Goal: Task Accomplishment & Management: Manage account settings

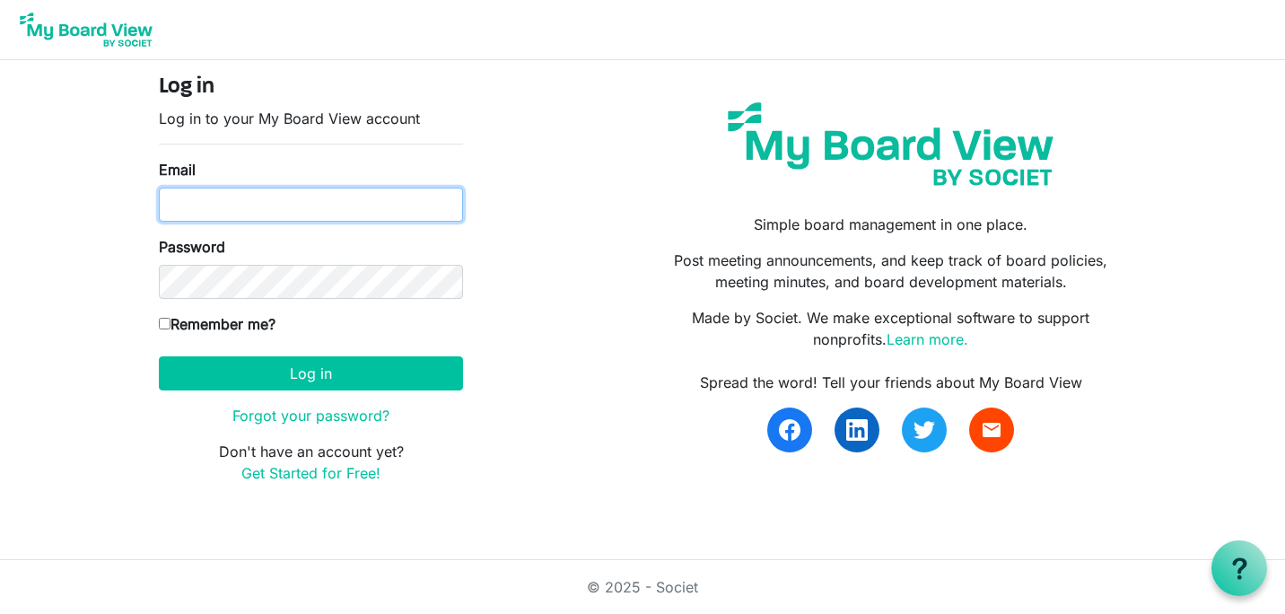
type input "[PERSON_NAME][EMAIL_ADDRESS][DOMAIN_NAME]"
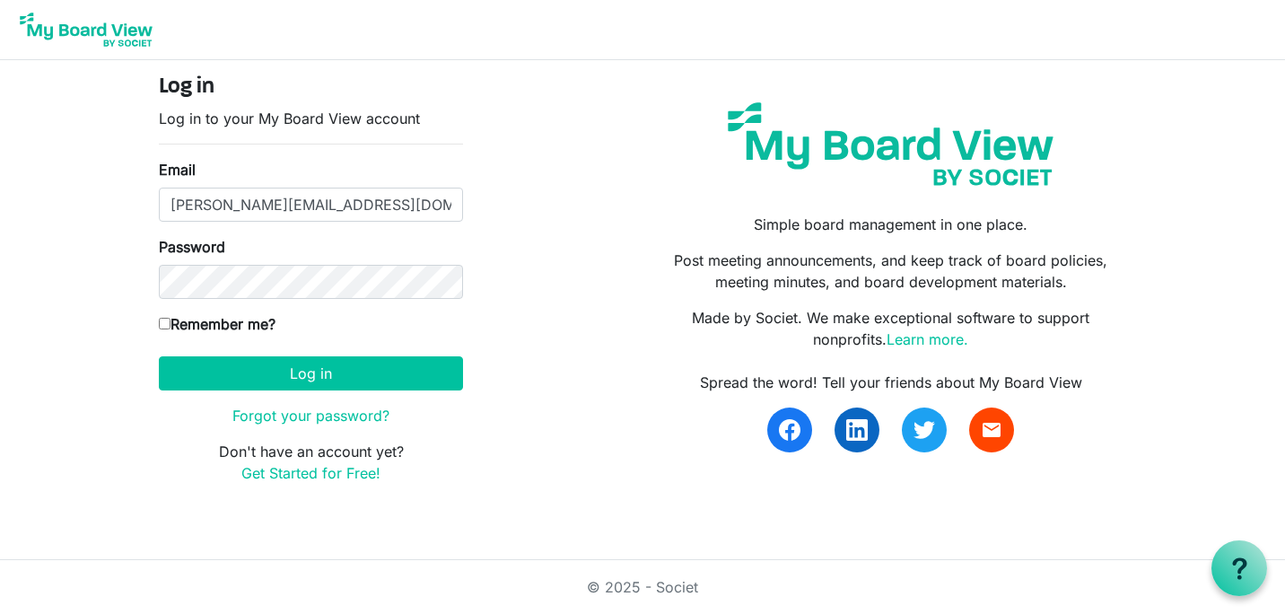
click at [164, 322] on input "Remember me?" at bounding box center [165, 324] width 12 height 12
checkbox input "true"
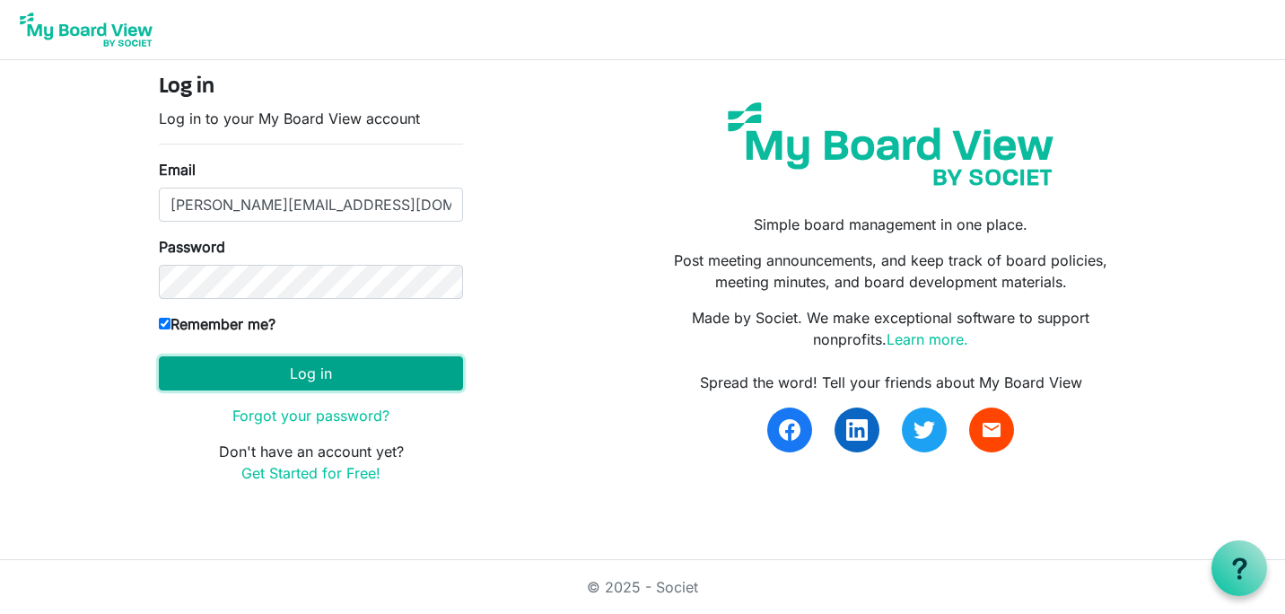
click at [224, 384] on button "Log in" at bounding box center [311, 373] width 304 height 34
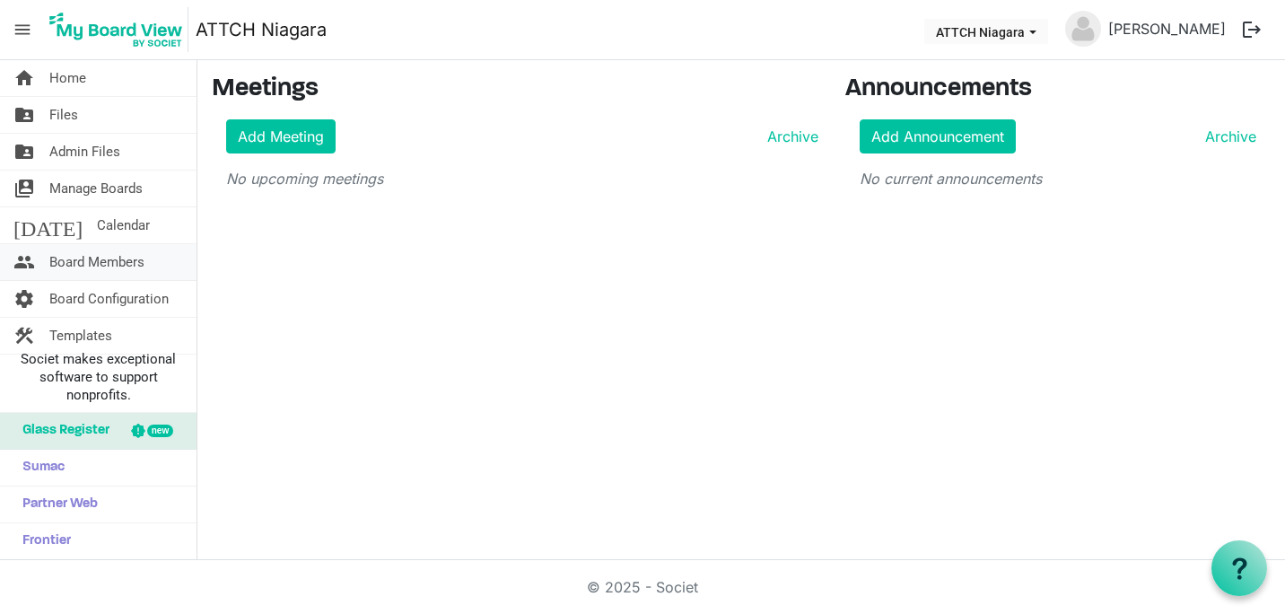
click at [105, 268] on span "Board Members" at bounding box center [96, 262] width 95 height 36
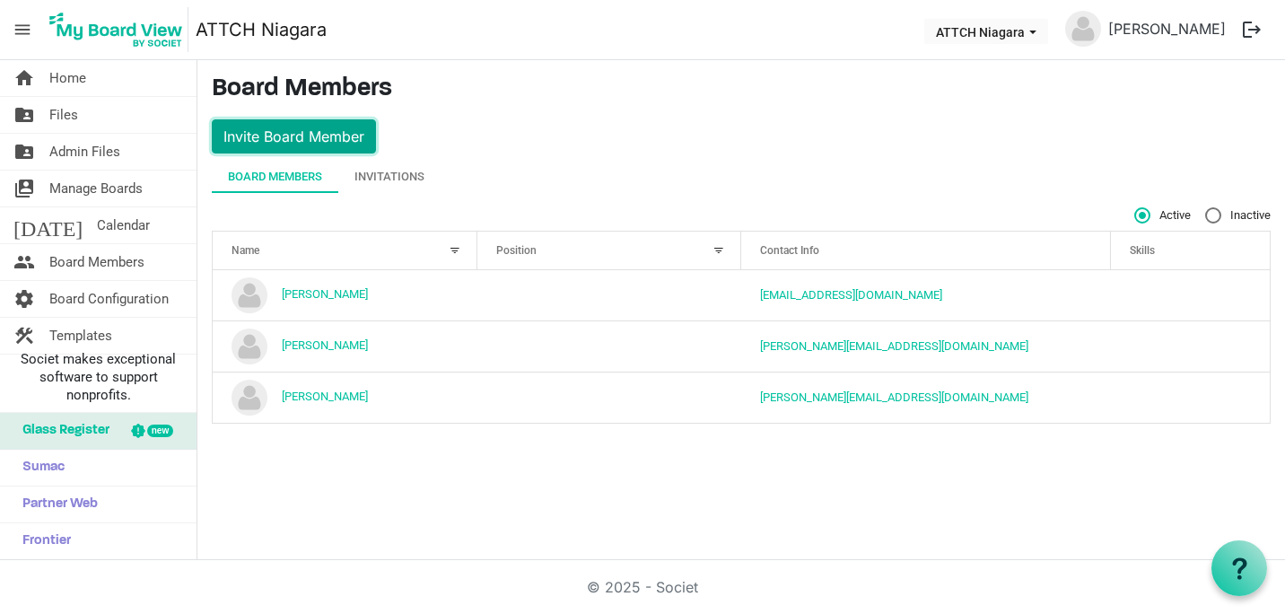
click at [307, 128] on button "Invite Board Member" at bounding box center [294, 136] width 164 height 34
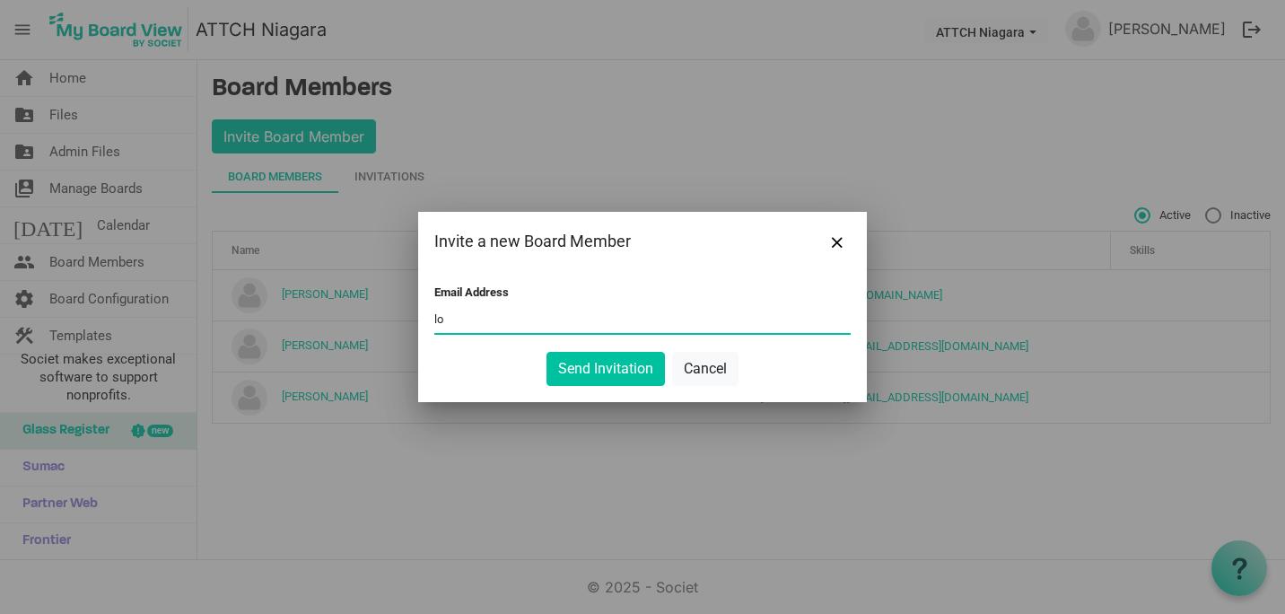
type input "lori@attch.org"
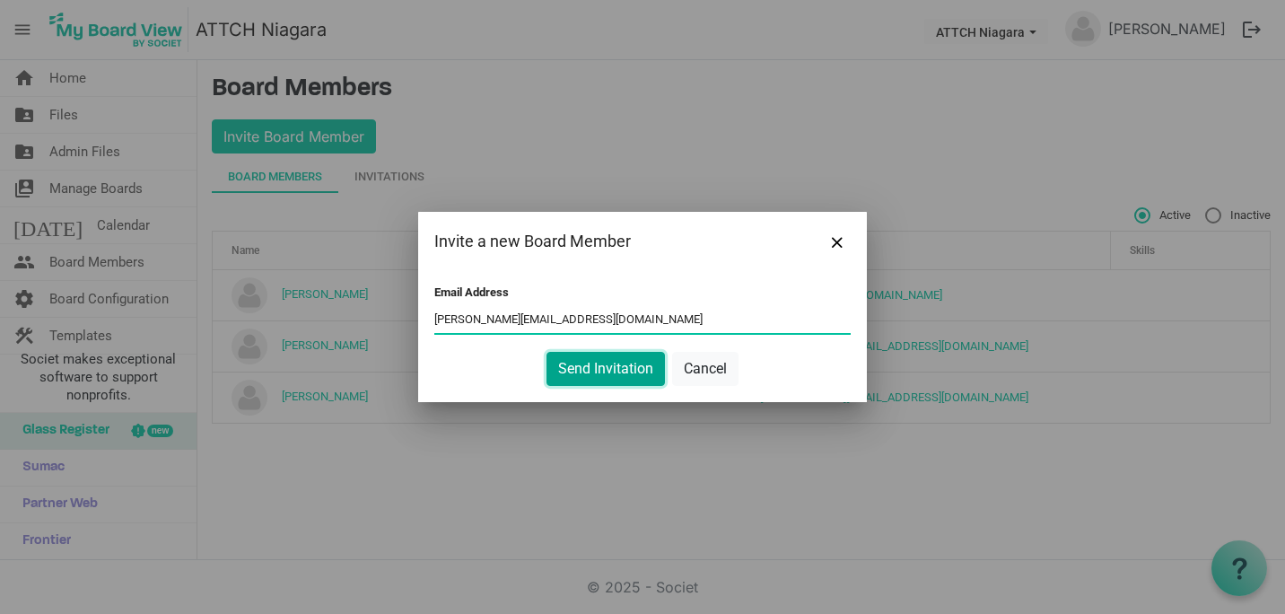
click at [581, 379] on button "Send Invitation" at bounding box center [605, 369] width 118 height 34
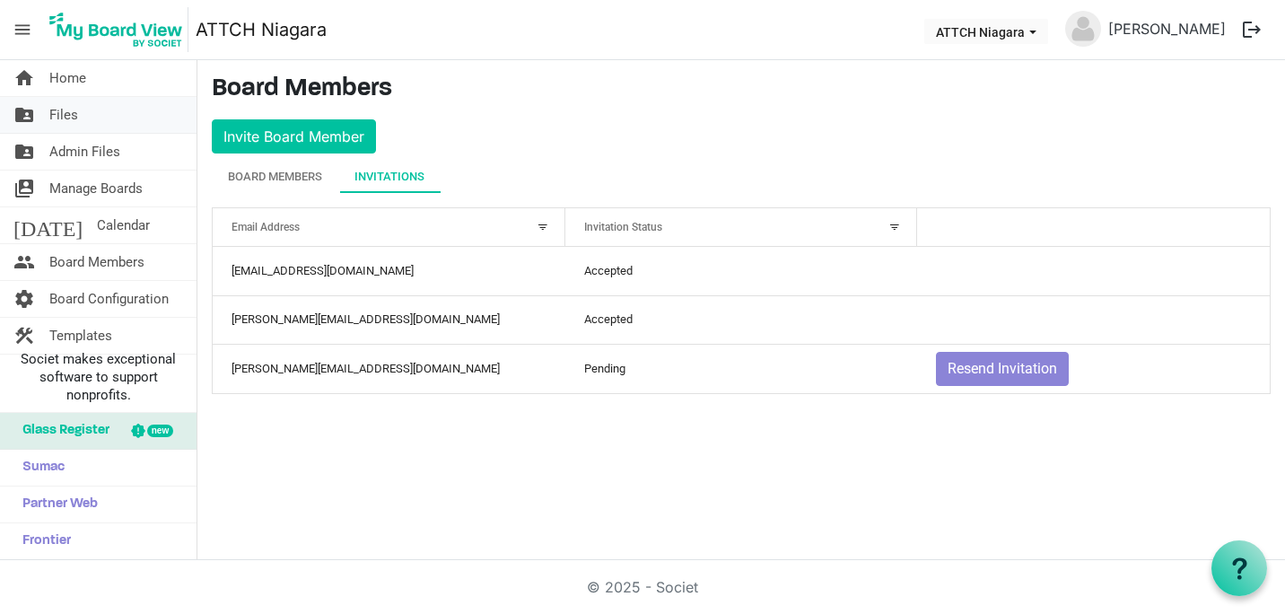
click at [53, 124] on span "Files" at bounding box center [63, 115] width 29 height 36
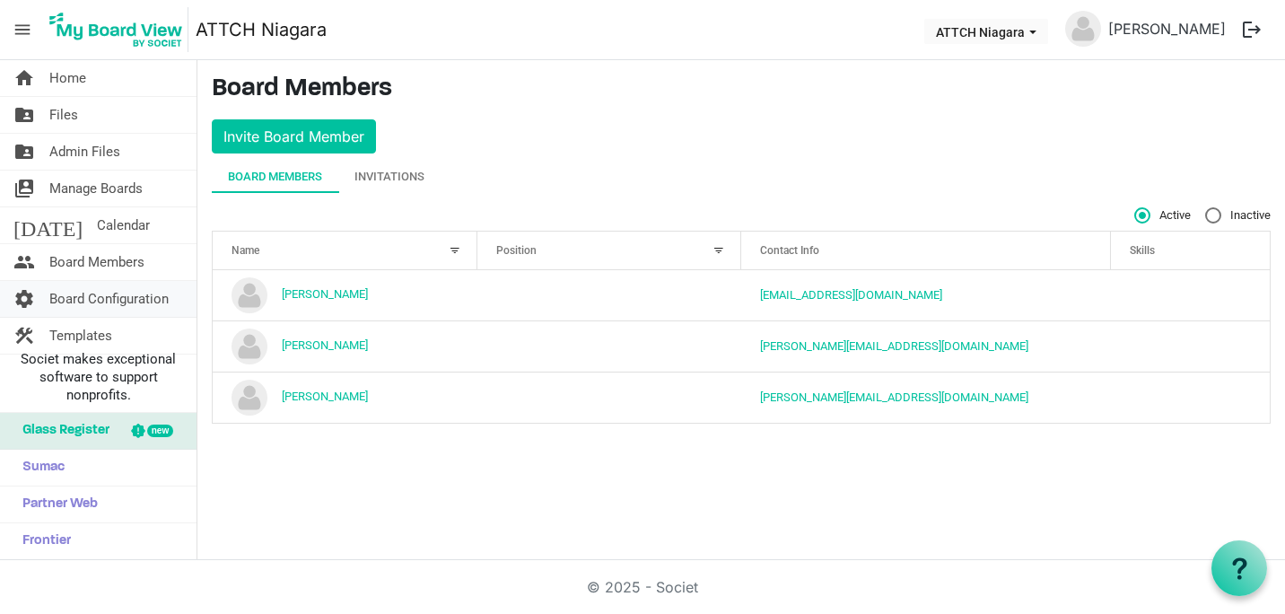
click at [96, 291] on span "Board Configuration" at bounding box center [108, 299] width 119 height 36
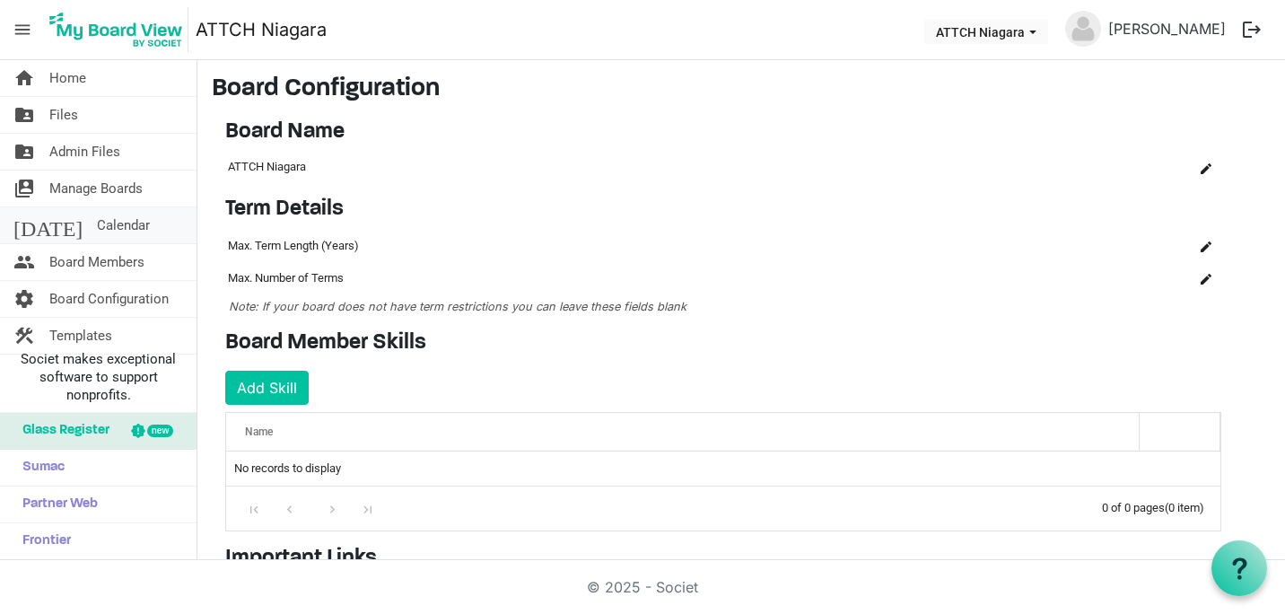
click at [97, 225] on span "Calendar" at bounding box center [123, 225] width 53 height 36
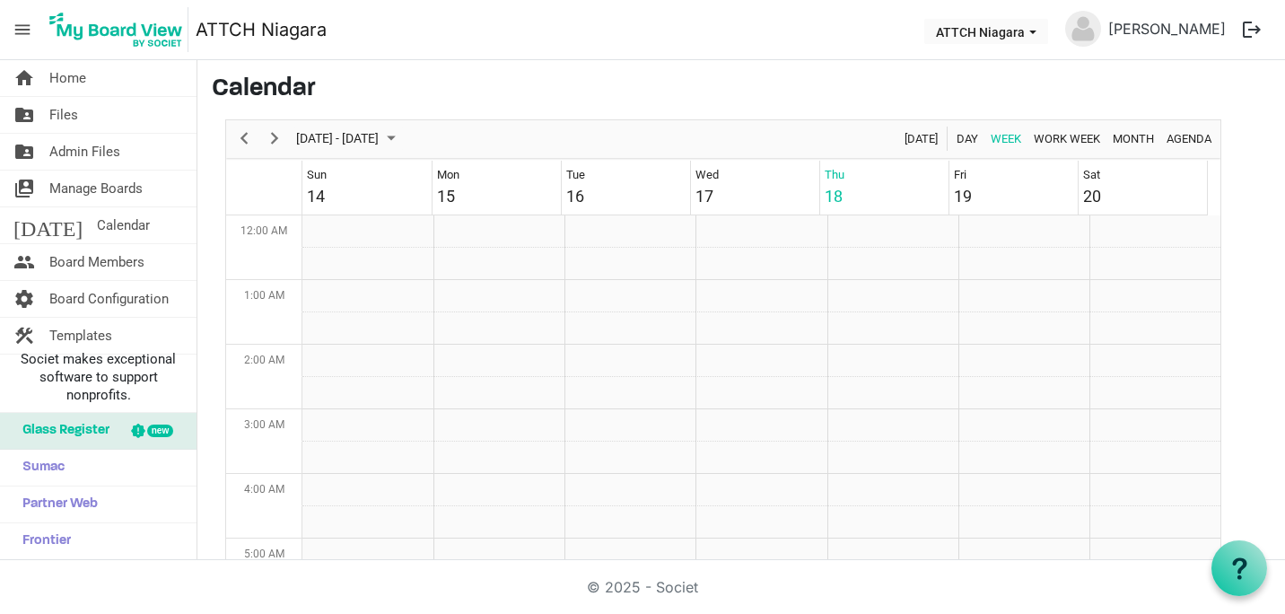
scroll to position [581, 0]
click at [94, 193] on span "Manage Boards" at bounding box center [95, 188] width 93 height 36
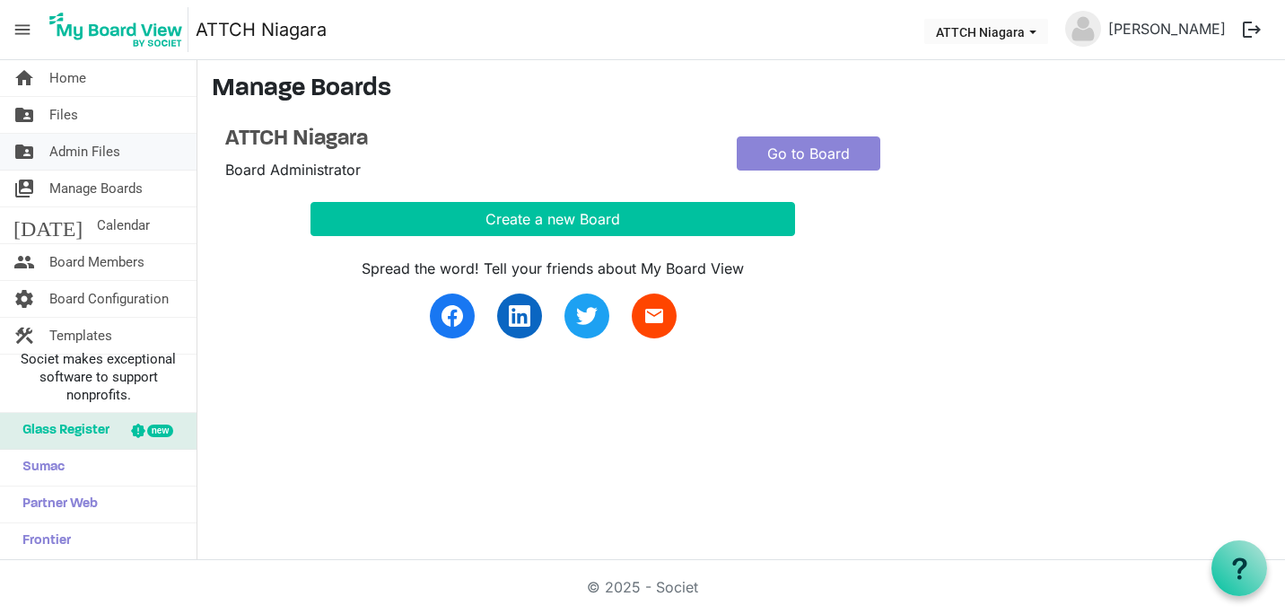
click at [83, 149] on span "Admin Files" at bounding box center [84, 152] width 71 height 36
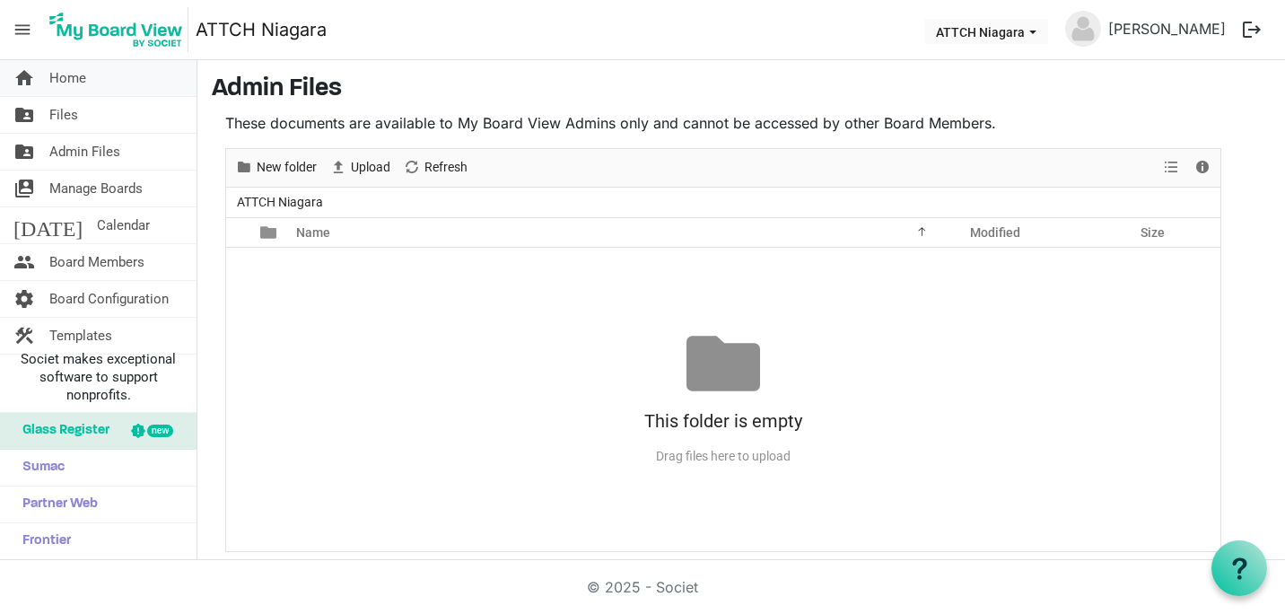
click at [86, 77] on link "home Home" at bounding box center [98, 78] width 196 height 36
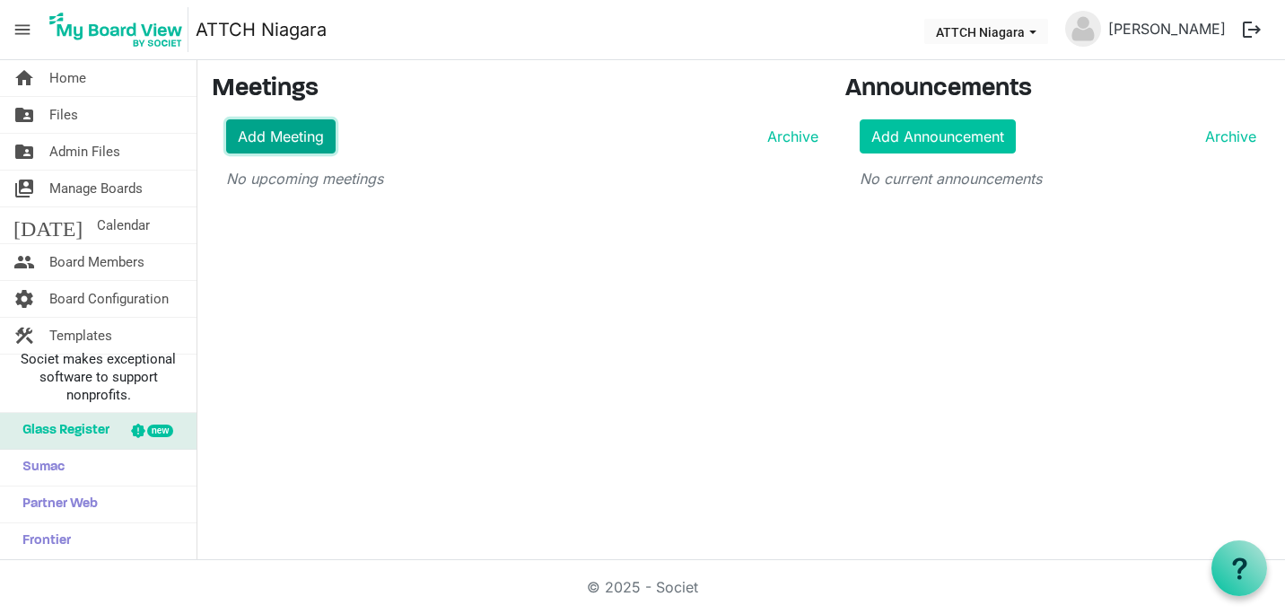
click at [289, 135] on link "Add Meeting" at bounding box center [280, 136] width 109 height 34
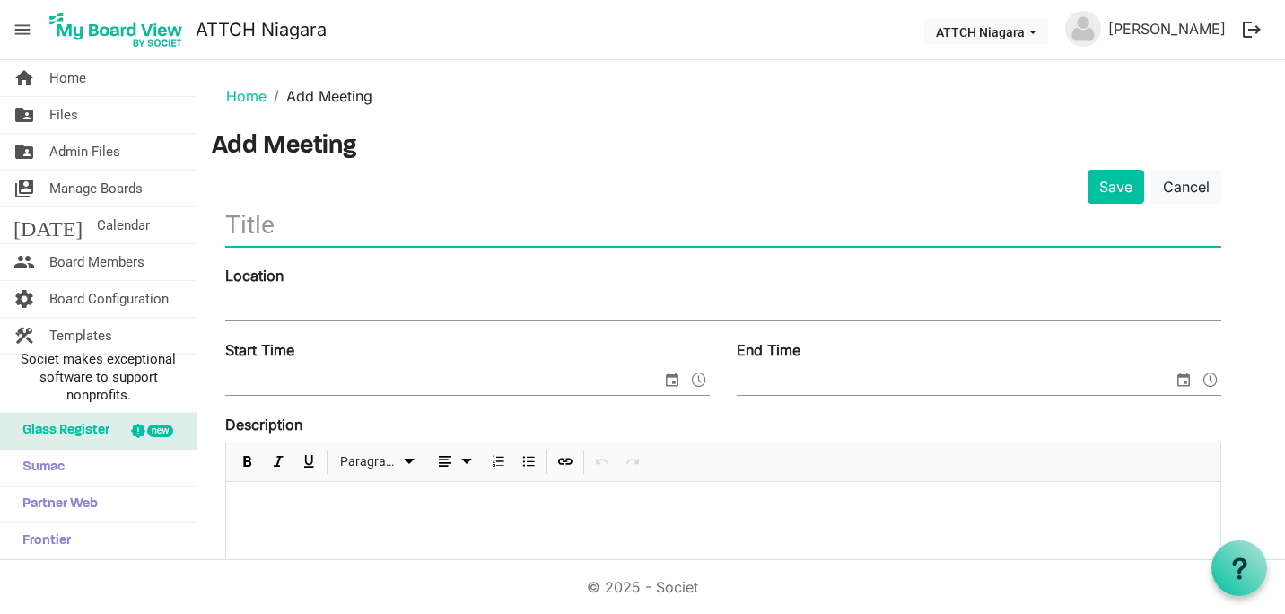
click at [297, 231] on input "text" at bounding box center [723, 225] width 996 height 42
type input "M"
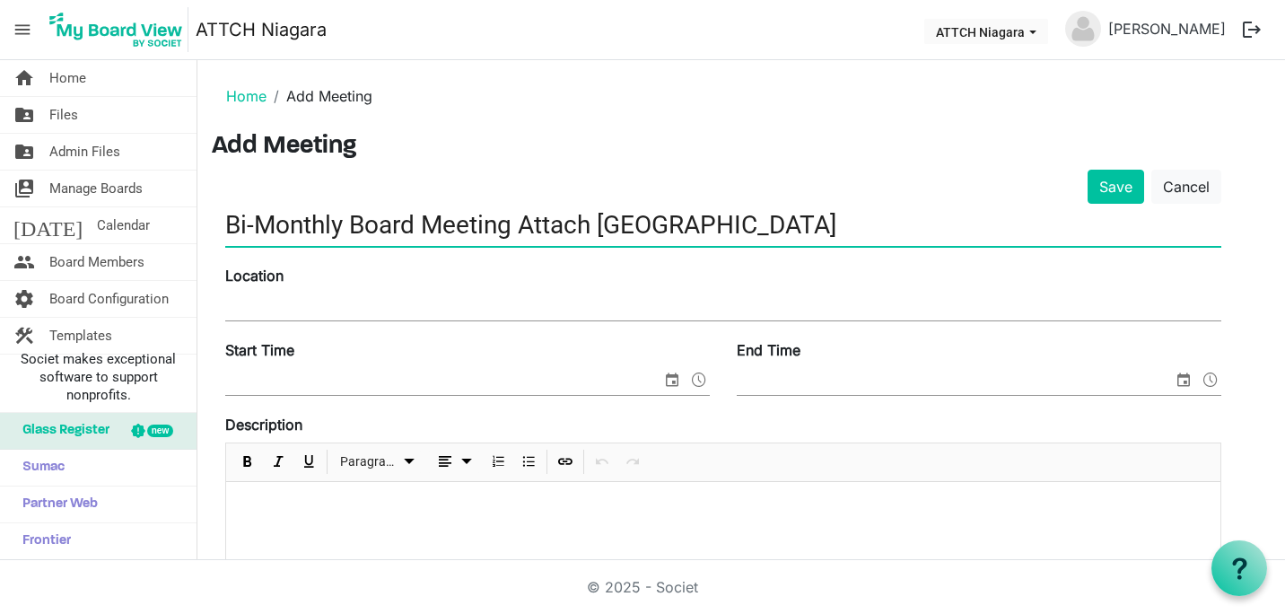
type input "Bi-Monthly Board Meeting Attach Niagara"
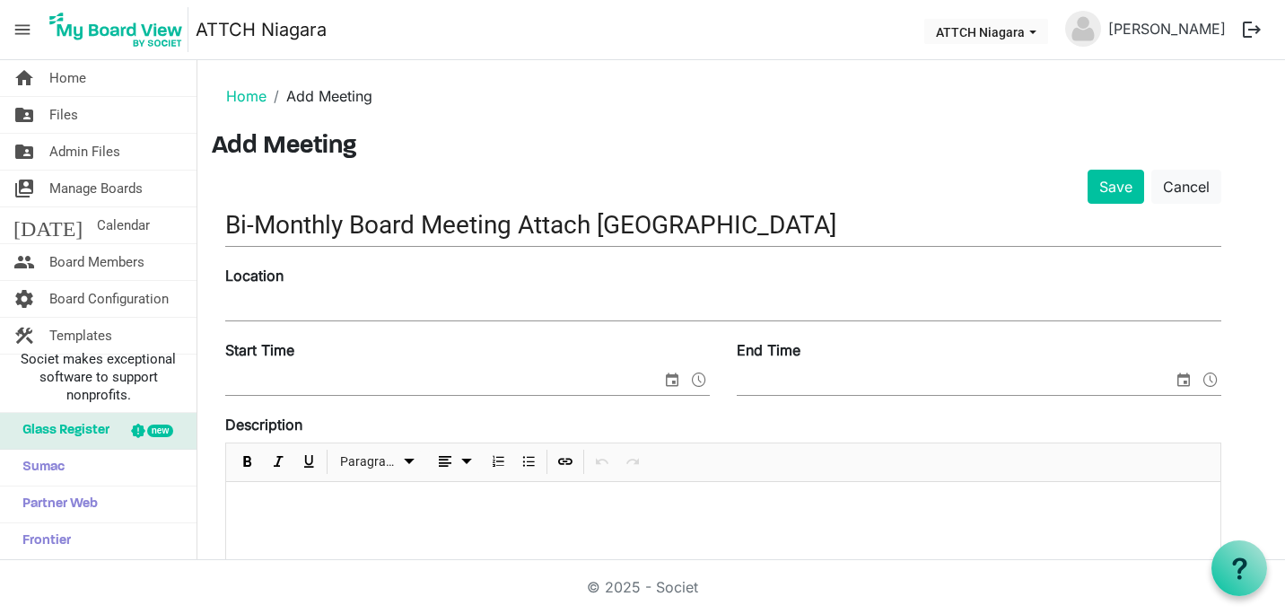
click at [280, 288] on div "Location" at bounding box center [723, 295] width 1023 height 60
click at [286, 310] on input "Location" at bounding box center [723, 306] width 996 height 27
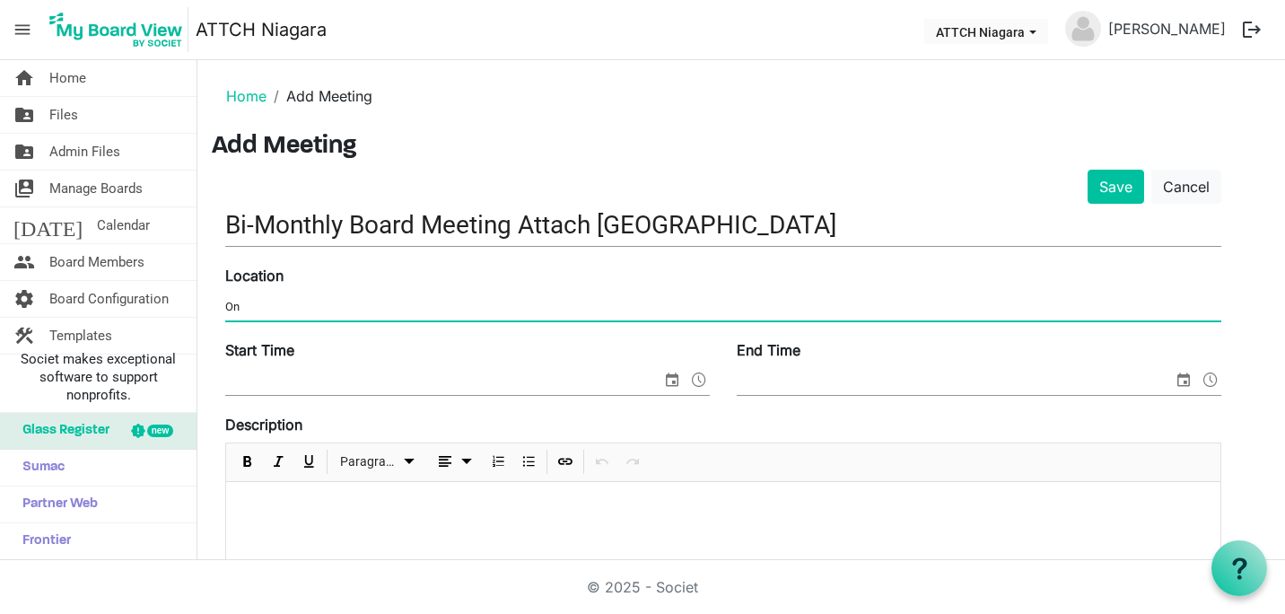
type input "On"
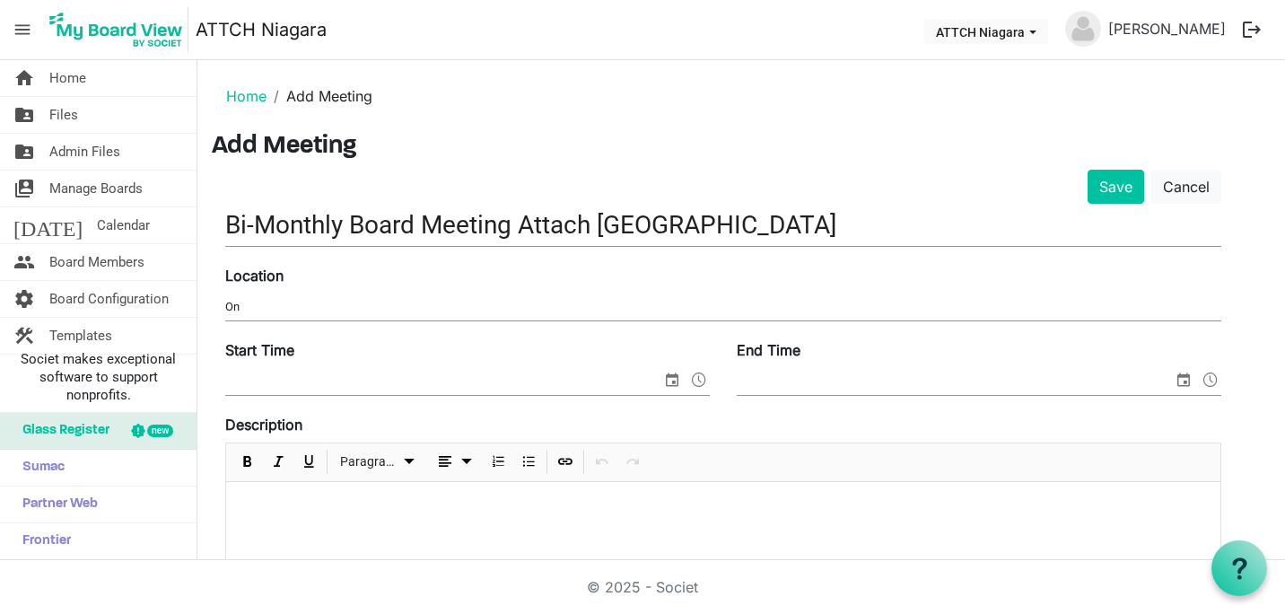
click at [322, 350] on div "Start Time" at bounding box center [467, 369] width 511 height 60
click at [508, 363] on div "Start Time" at bounding box center [467, 369] width 511 height 60
click at [700, 379] on span at bounding box center [699, 379] width 22 height 23
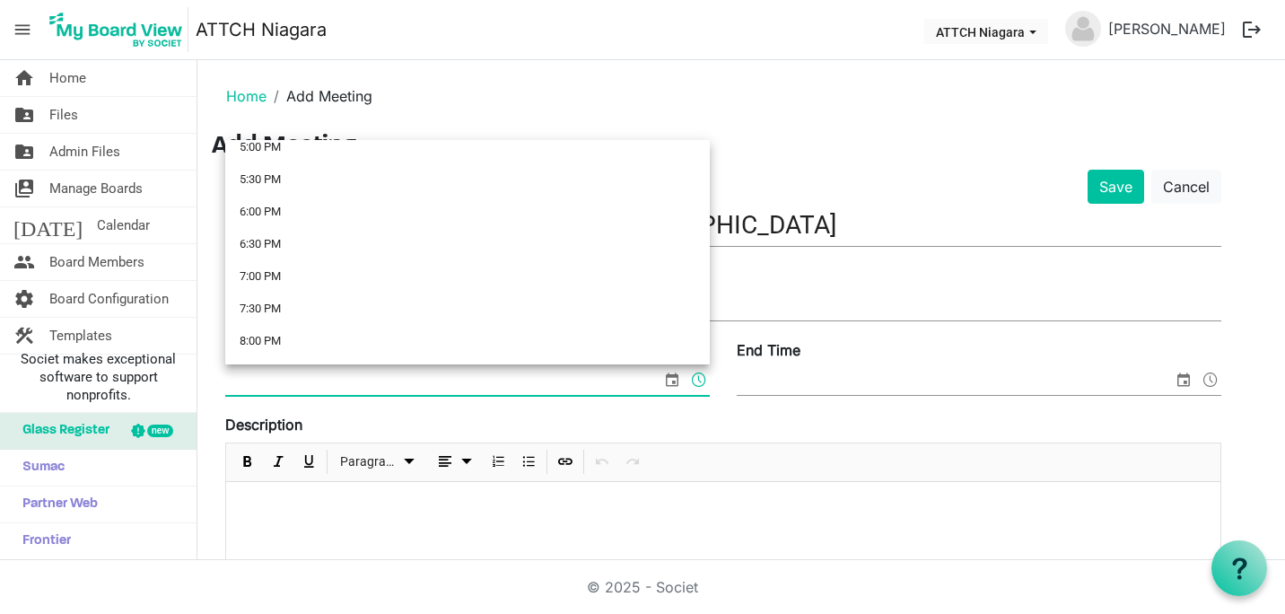
scroll to position [1118, 0]
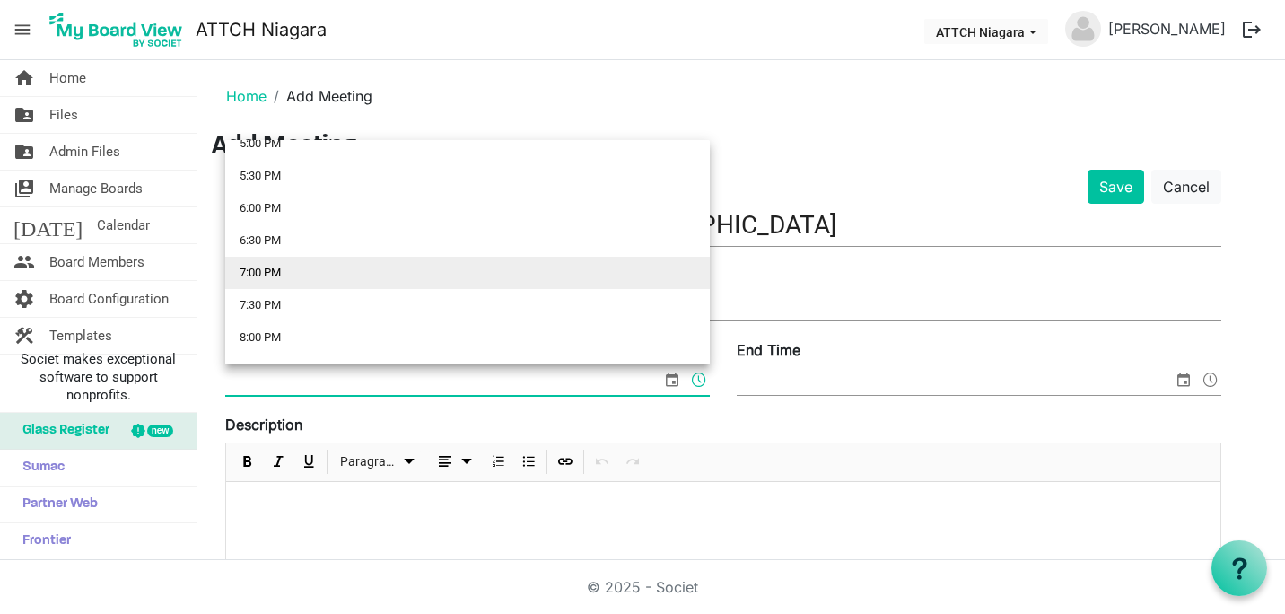
click at [562, 257] on li "7:00 PM" at bounding box center [467, 273] width 484 height 32
type input "9/18/2025 7:00 PM"
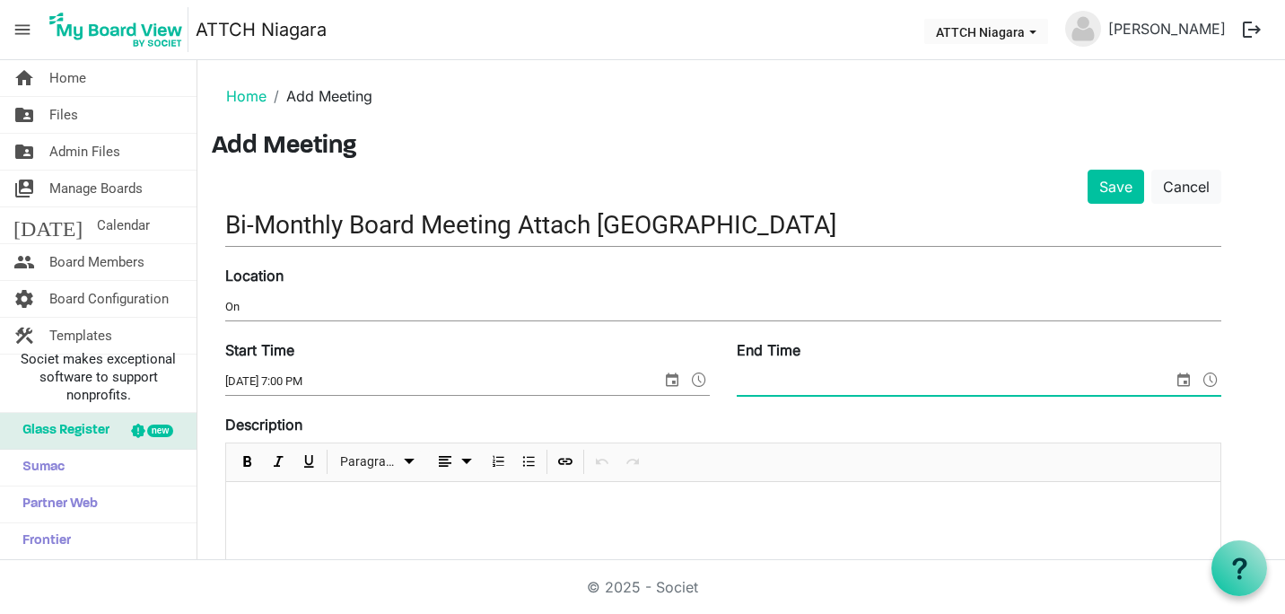
click at [1209, 379] on span at bounding box center [1210, 379] width 22 height 23
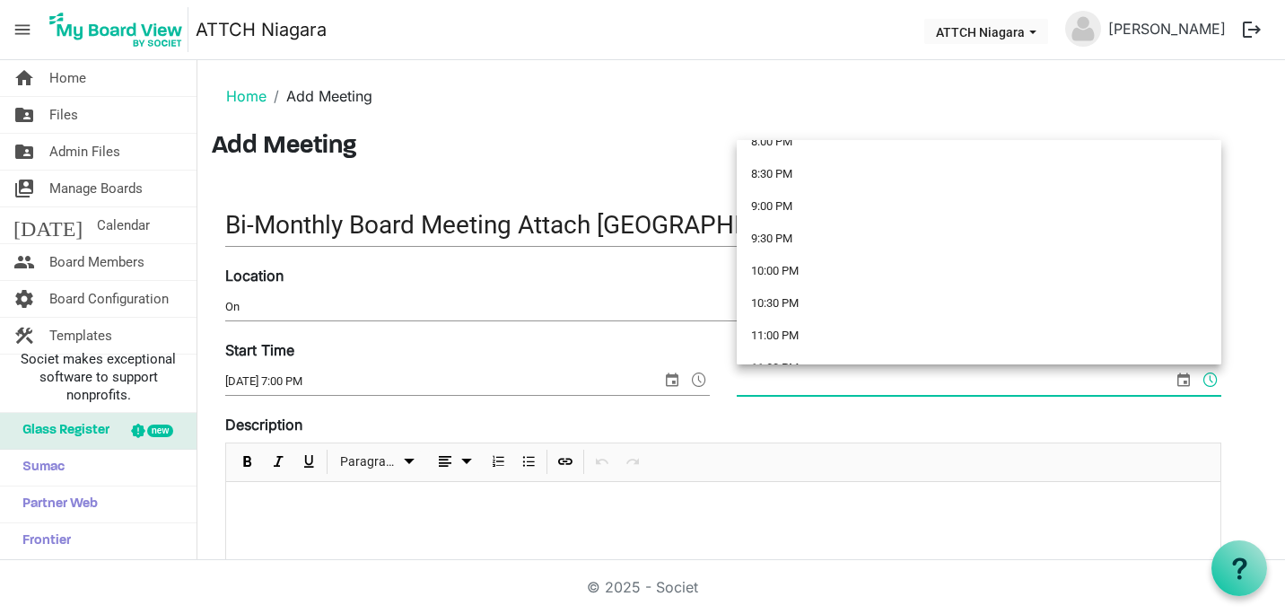
scroll to position [1325, 0]
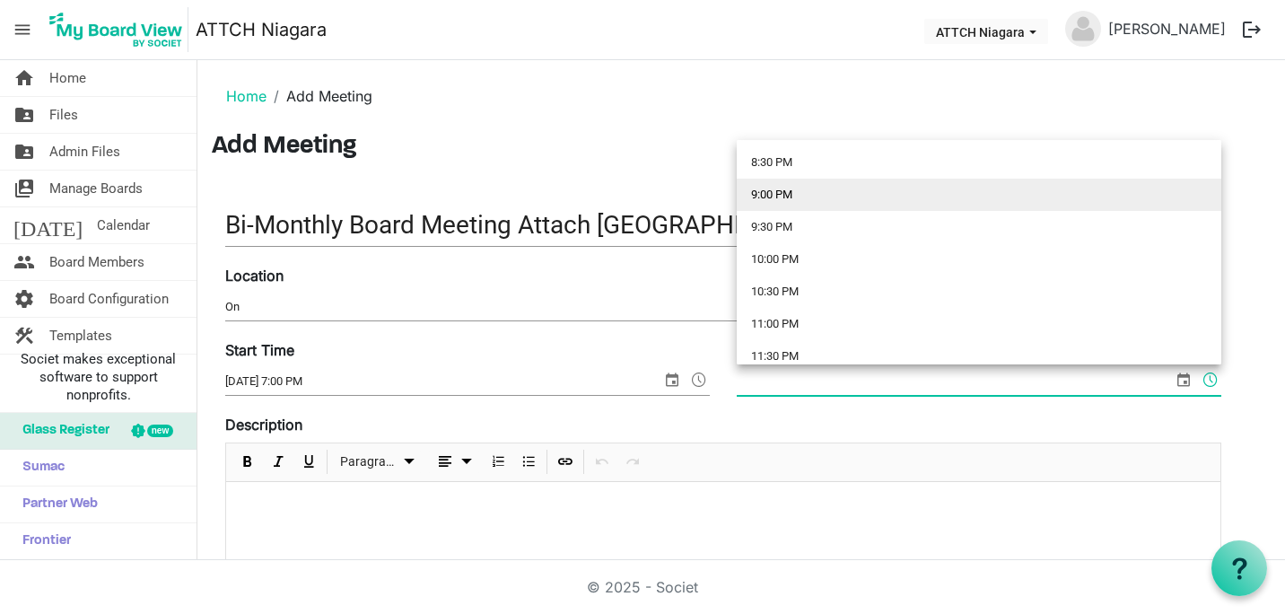
click at [975, 203] on li "9:00 PM" at bounding box center [978, 195] width 484 height 32
type input "9/18/2025 9:00 PM"
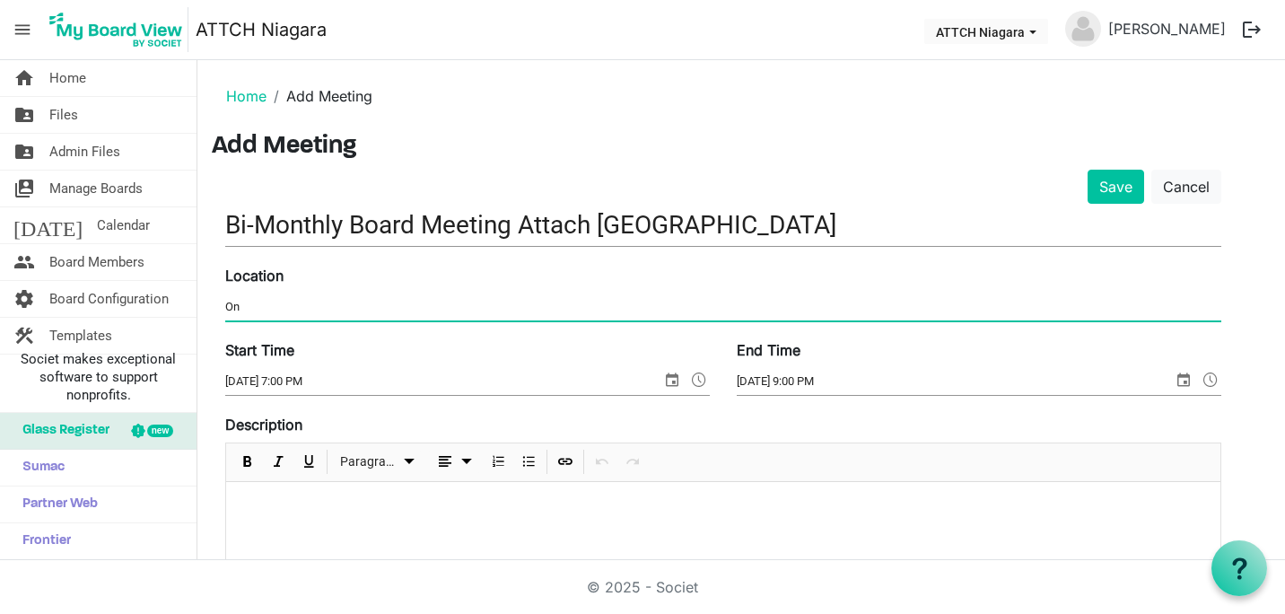
drag, startPoint x: 242, startPoint y: 303, endPoint x: 215, endPoint y: 302, distance: 26.9
click at [215, 302] on div "Location On" at bounding box center [723, 295] width 1023 height 60
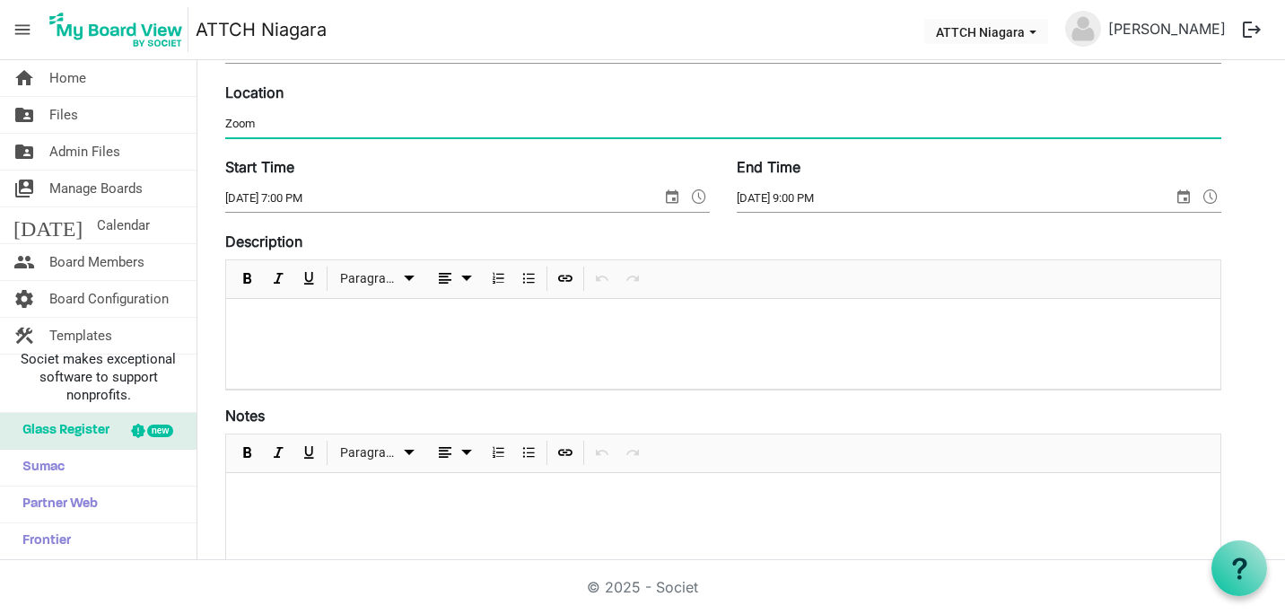
scroll to position [57, 0]
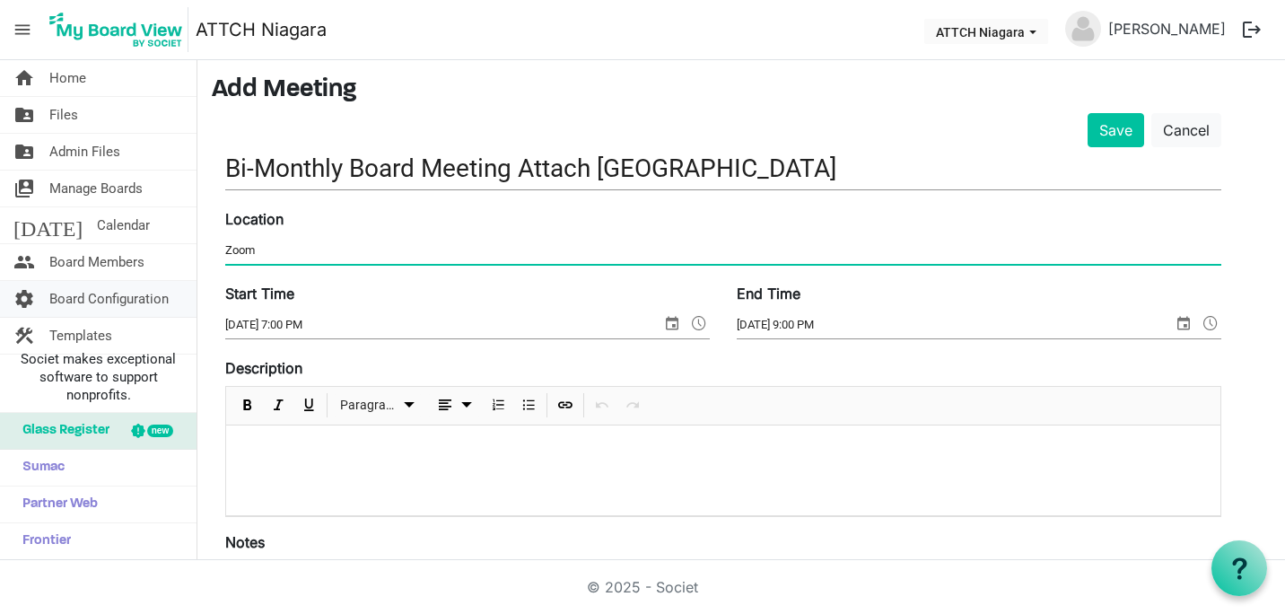
type input "Zoom"
click at [25, 301] on span "settings" at bounding box center [24, 299] width 22 height 36
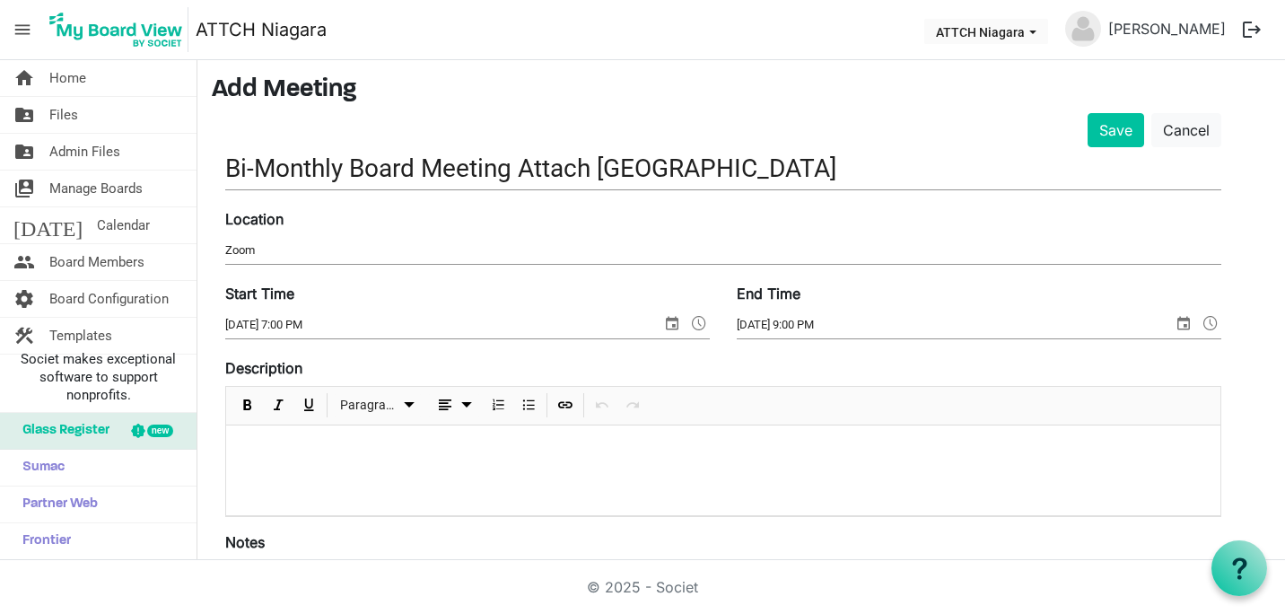
click at [442, 462] on div at bounding box center [723, 470] width 994 height 90
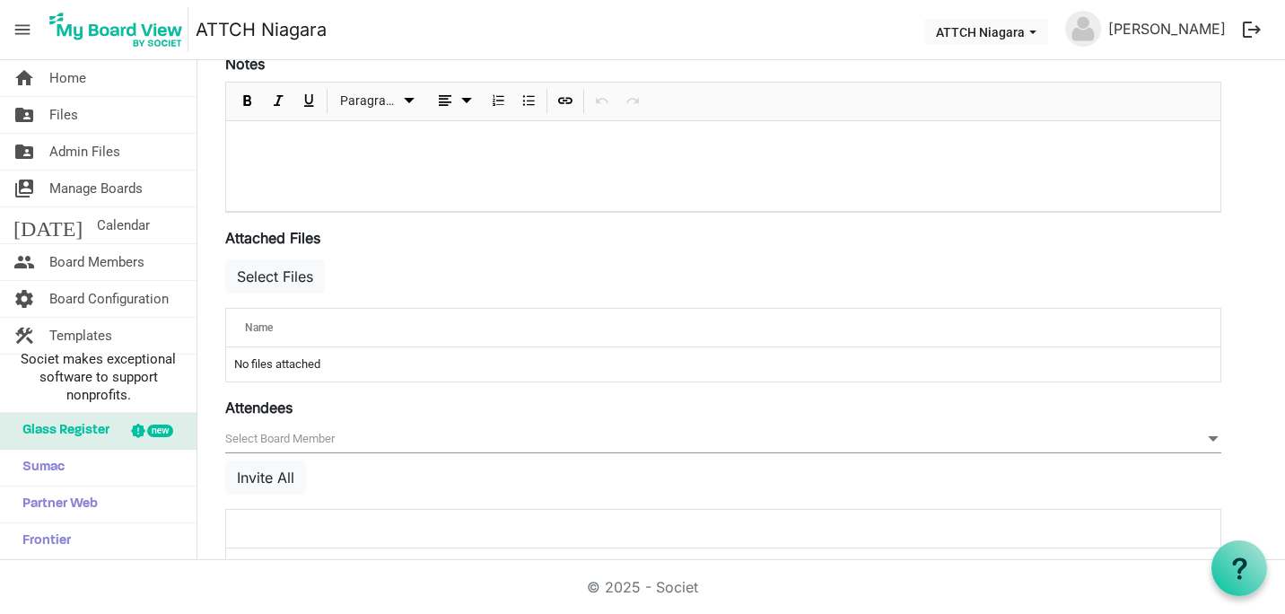
scroll to position [587, 0]
